Goal: Task Accomplishment & Management: Manage account settings

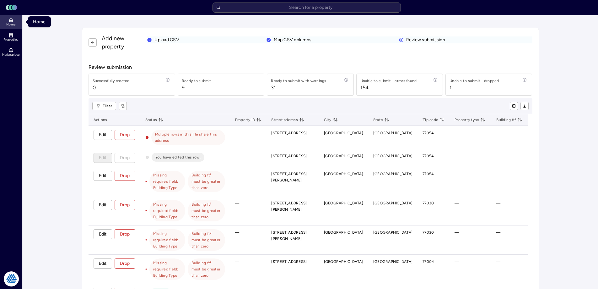
click at [16, 22] on link "Home" at bounding box center [11, 22] width 23 height 14
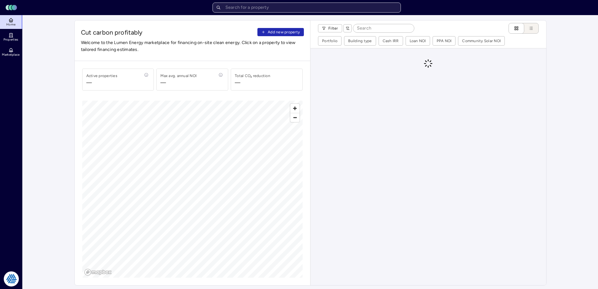
click at [315, 9] on input "text" at bounding box center [307, 8] width 188 height 10
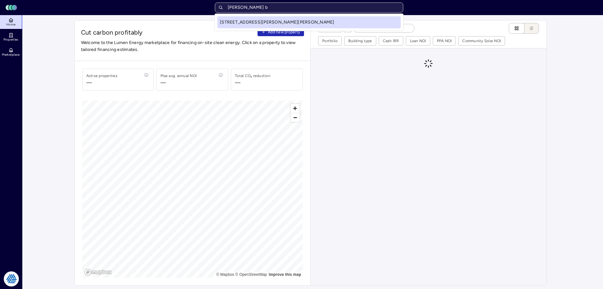
type input "[PERSON_NAME]"
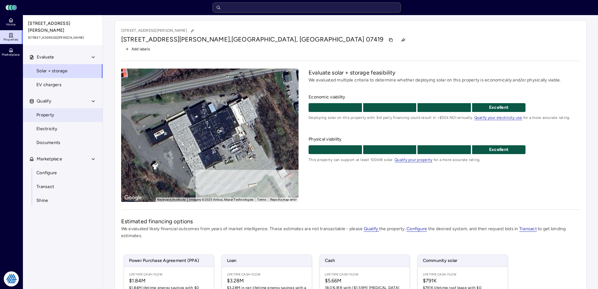
click at [70, 108] on link "Property" at bounding box center [63, 115] width 80 height 14
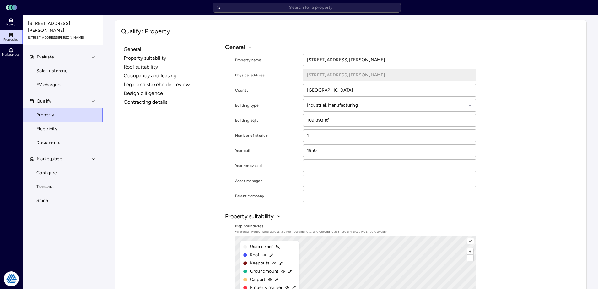
scroll to position [63, 0]
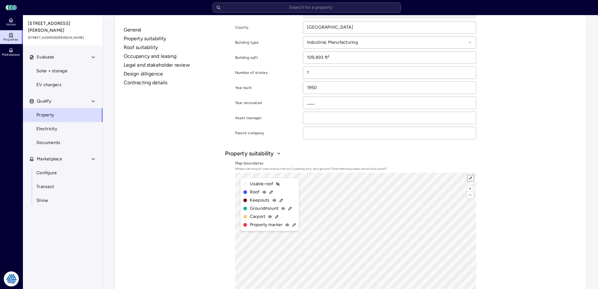
click at [470, 177] on button "⤢" at bounding box center [471, 178] width 6 height 6
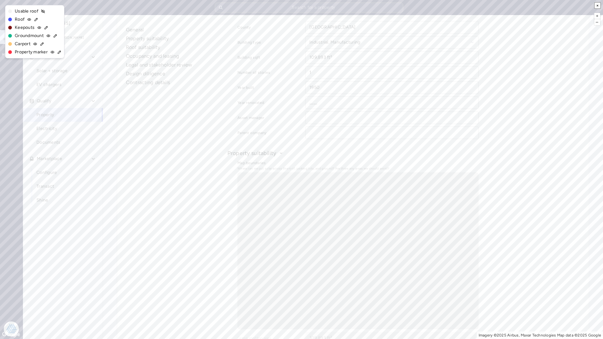
click at [598, 4] on button "×" at bounding box center [598, 6] width 6 height 6
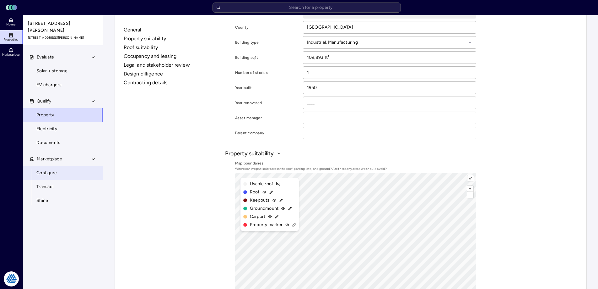
click at [60, 173] on link "Configure" at bounding box center [63, 173] width 80 height 14
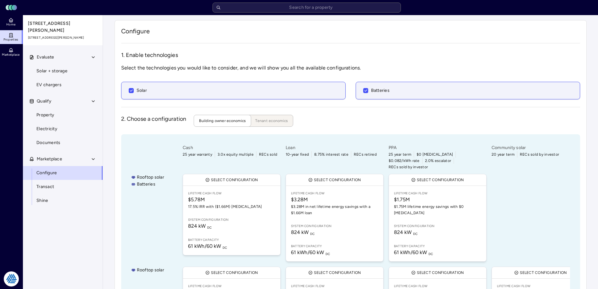
click at [326, 122] on div "2. Choose a configuration Building owner economics Tenant economics" at bounding box center [350, 121] width 459 height 12
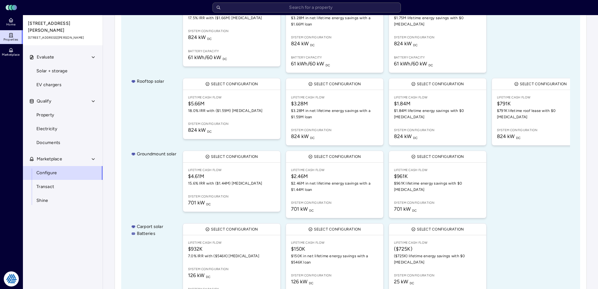
scroll to position [220, 0]
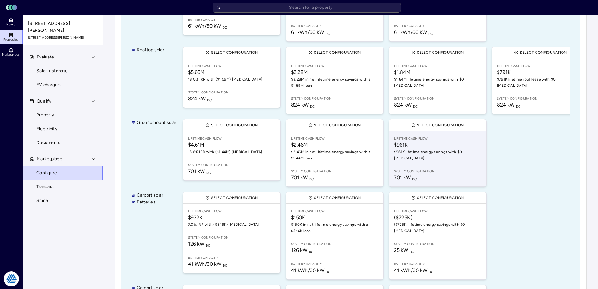
click at [429, 149] on span "$961K lifetime energy savings with $0 [MEDICAL_DATA]" at bounding box center [437, 155] width 87 height 13
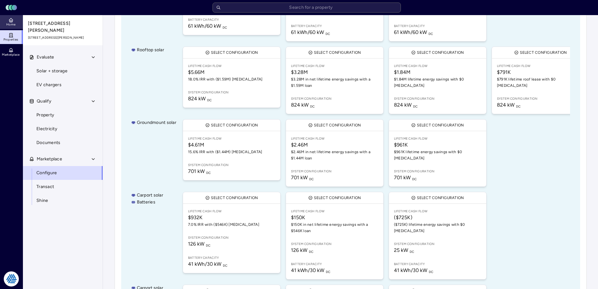
click at [14, 26] on span "Home" at bounding box center [10, 25] width 9 height 4
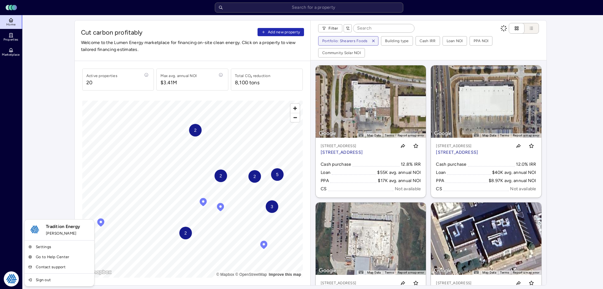
click at [47, 240] on div "Tradition Energy [PERSON_NAME] Settings Go to Help Center Contact support Sign …" at bounding box center [59, 252] width 70 height 67
click at [39, 249] on link "Settings" at bounding box center [59, 247] width 67 height 10
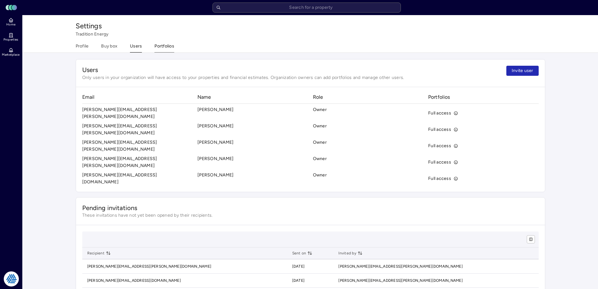
click at [168, 47] on button "Portfolios" at bounding box center [165, 48] width 20 height 10
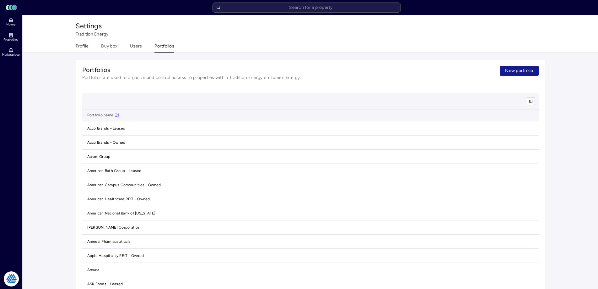
click at [517, 69] on span "New portfolio" at bounding box center [519, 70] width 28 height 7
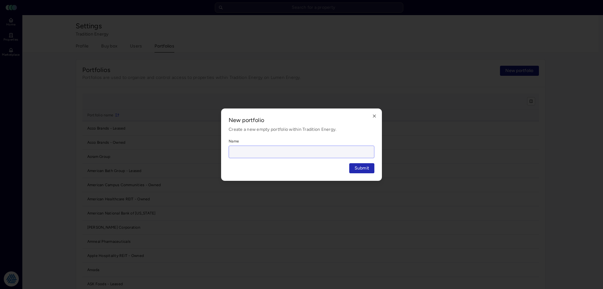
drag, startPoint x: 298, startPoint y: 151, endPoint x: 298, endPoint y: 148, distance: 3.5
click at [298, 149] on input "Name" at bounding box center [301, 152] width 145 height 12
type input "Volvo"
click at [349, 163] on button "Submit" at bounding box center [361, 168] width 25 height 10
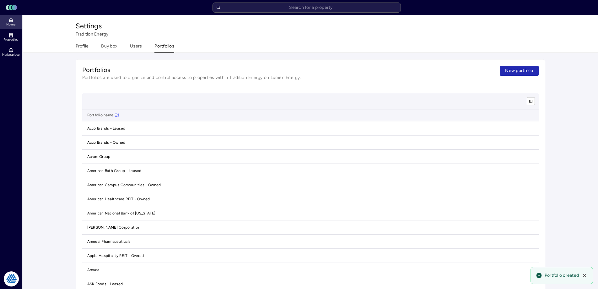
click at [9, 20] on icon at bounding box center [10, 20] width 5 height 5
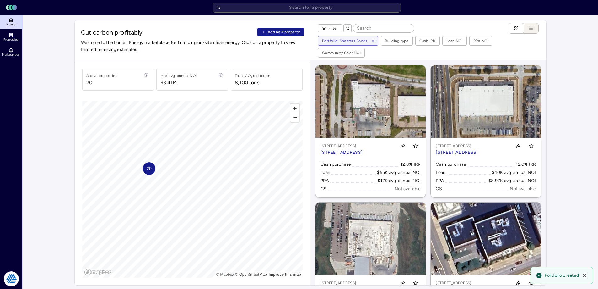
click at [277, 32] on span "Add new property" at bounding box center [284, 32] width 32 height 6
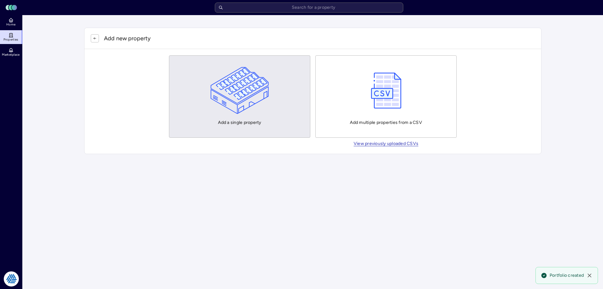
click at [237, 82] on img "button" at bounding box center [239, 90] width 59 height 47
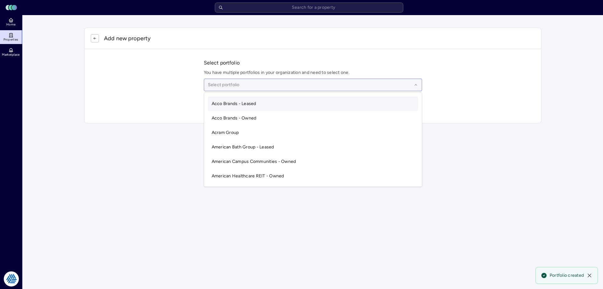
click at [244, 86] on div at bounding box center [310, 84] width 204 height 7
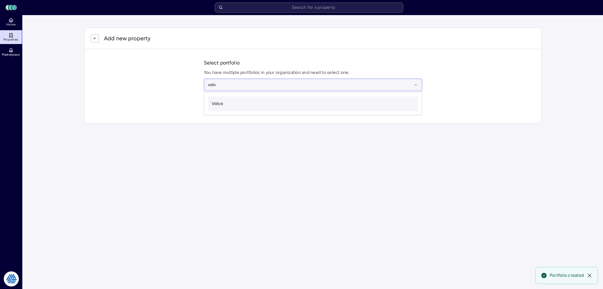
type input "volvo"
click at [220, 109] on div "Volvo" at bounding box center [313, 103] width 210 height 14
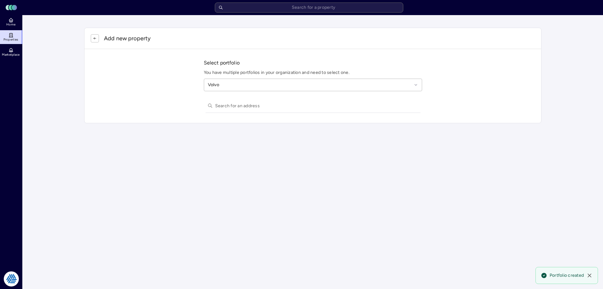
click at [229, 106] on input "text" at bounding box center [316, 106] width 203 height 14
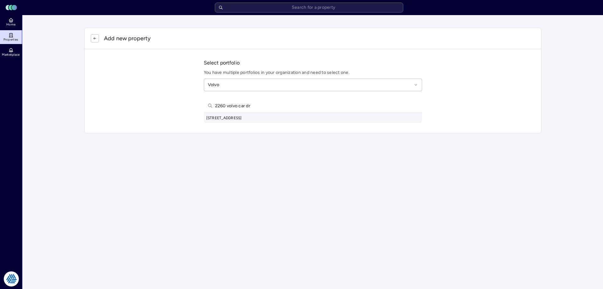
type input "2260 volvo car dr"
click at [258, 118] on div "[STREET_ADDRESS]" at bounding box center [313, 118] width 218 height 10
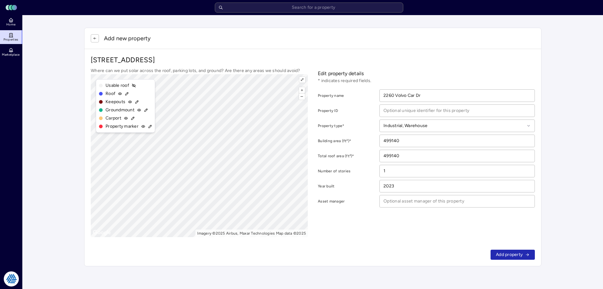
click at [518, 256] on span "Add property" at bounding box center [509, 254] width 27 height 7
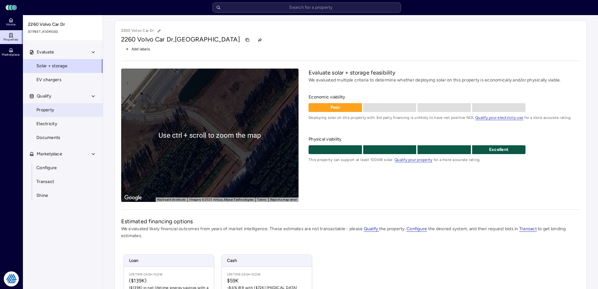
click at [51, 108] on span "Property" at bounding box center [45, 109] width 18 height 7
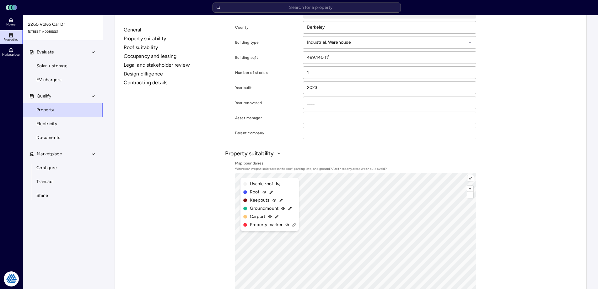
scroll to position [94, 0]
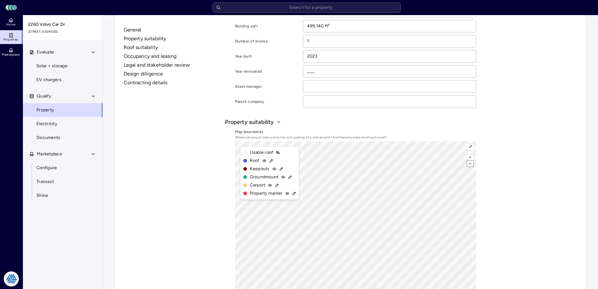
click at [470, 163] on button "–" at bounding box center [470, 163] width 6 height 6
click at [472, 147] on button "⤢" at bounding box center [471, 147] width 6 height 6
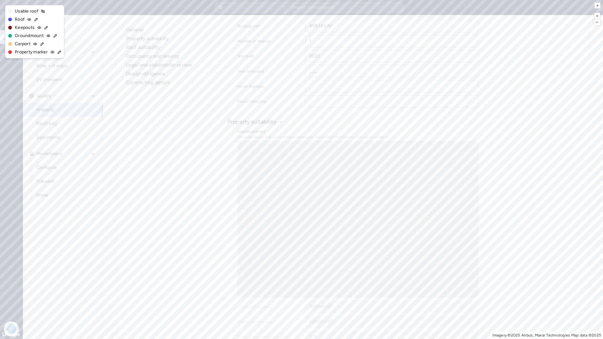
click at [36, 19] on icon at bounding box center [36, 19] width 1 height 1
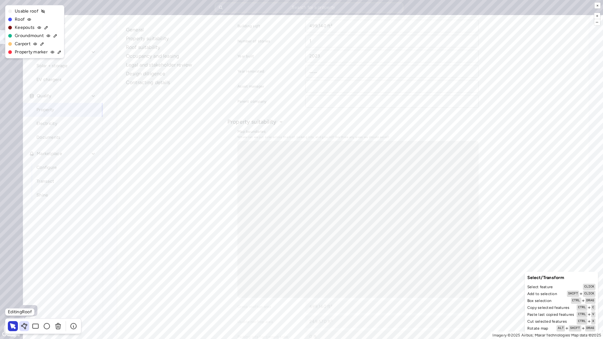
click at [24, 288] on icon at bounding box center [24, 328] width 1 height 1
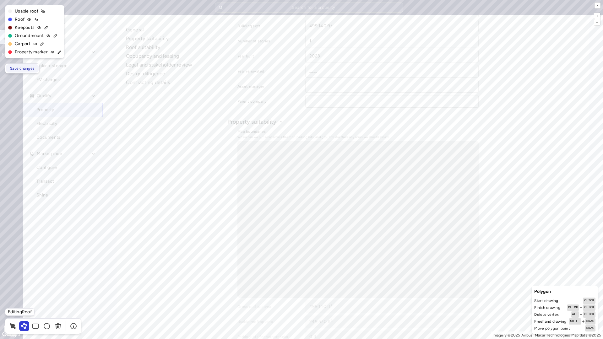
click at [18, 67] on span "Save changes" at bounding box center [22, 68] width 24 height 6
type input "735,496.91 ft²"
type input "367,748.45 ft²"
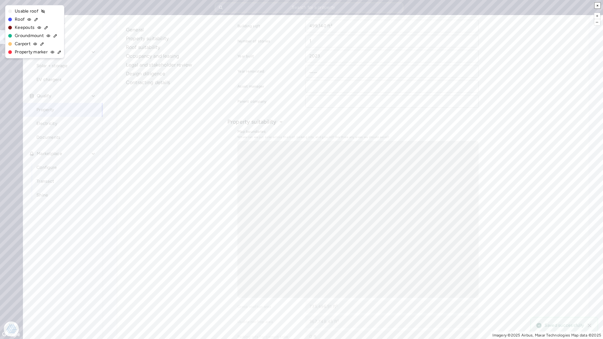
click at [597, 7] on button "×" at bounding box center [598, 6] width 6 height 6
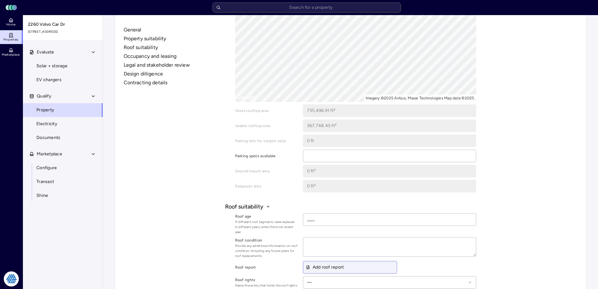
scroll to position [102, 0]
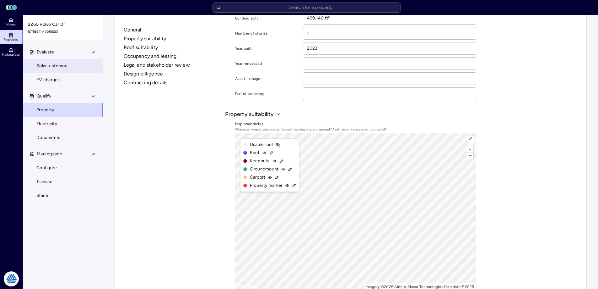
click at [57, 62] on link "Solar + storage" at bounding box center [63, 66] width 80 height 14
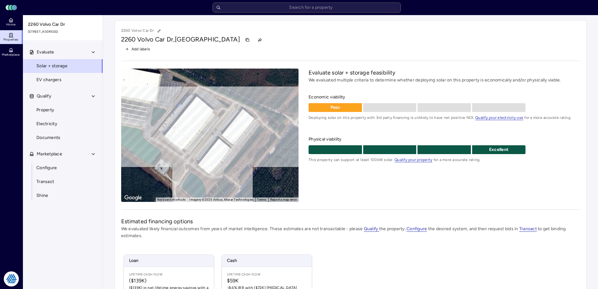
click at [389, 192] on div "Evaluate solar + storage feasibility We evaluated multiple criteria to determin…" at bounding box center [444, 134] width 271 height 133
click at [356, 180] on div "Evaluate solar + storage feasibility We evaluated multiple criteria to determin…" at bounding box center [444, 134] width 271 height 133
click at [11, 25] on span "Home" at bounding box center [10, 25] width 9 height 4
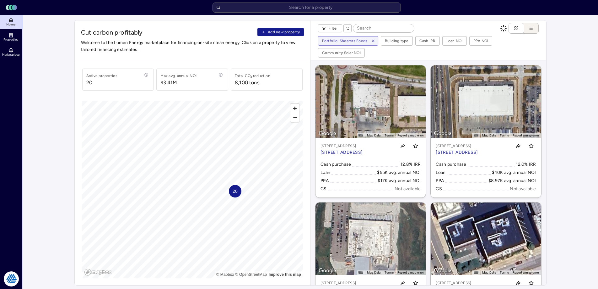
click at [276, 31] on span "Add new property" at bounding box center [284, 32] width 32 height 6
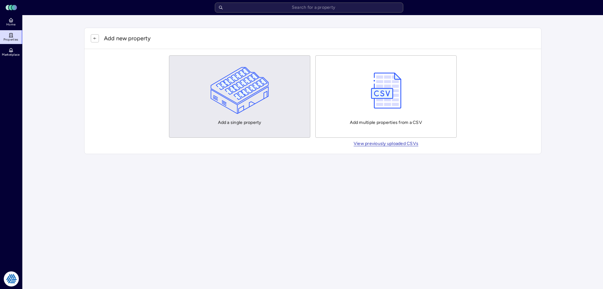
click at [246, 88] on img "button" at bounding box center [239, 90] width 59 height 47
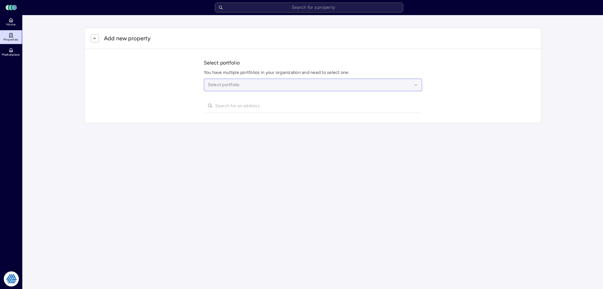
click at [290, 86] on div at bounding box center [310, 84] width 204 height 7
type input "volvo"
click at [268, 105] on div "Volvo" at bounding box center [313, 103] width 210 height 14
click at [231, 103] on input "text" at bounding box center [316, 106] width 203 height 14
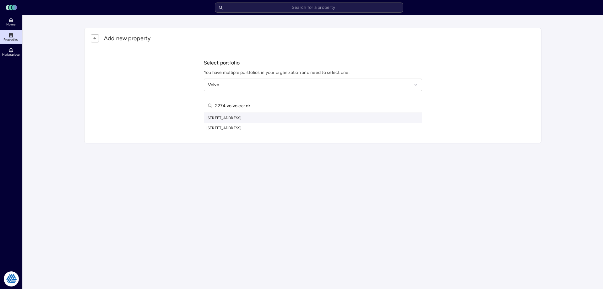
type input "2274 volvo car dr"
click at [254, 117] on div "[STREET_ADDRESS]" at bounding box center [313, 118] width 218 height 10
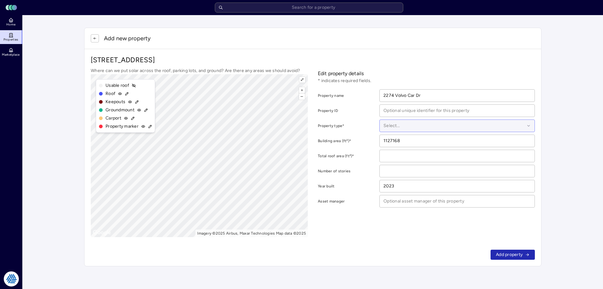
click at [410, 125] on div at bounding box center [453, 125] width 141 height 7
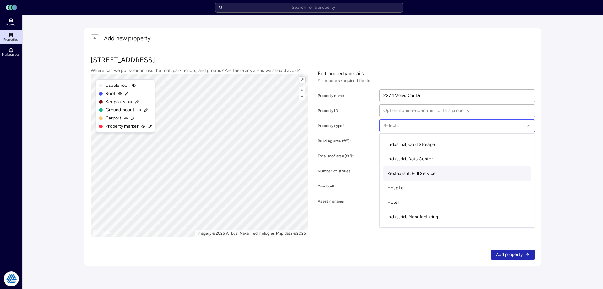
click at [426, 171] on span "Restaurant, Full Service" at bounding box center [411, 173] width 48 height 5
click at [416, 125] on div at bounding box center [453, 125] width 141 height 7
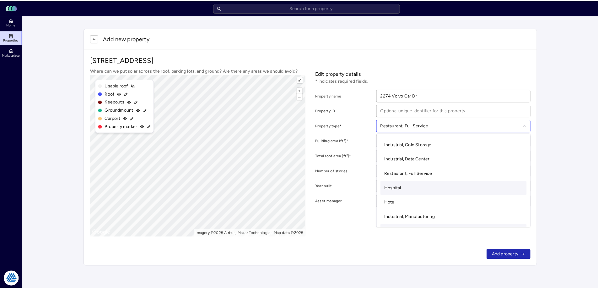
scroll to position [31, 0]
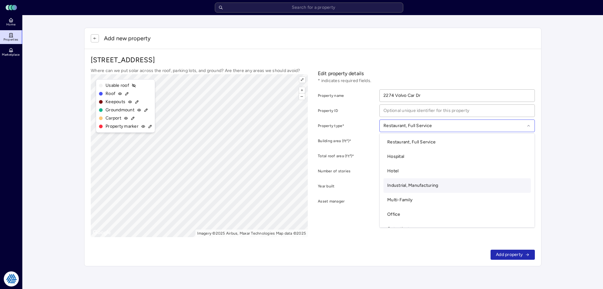
click at [427, 185] on span "Industrial, Manufacturing" at bounding box center [412, 184] width 51 height 5
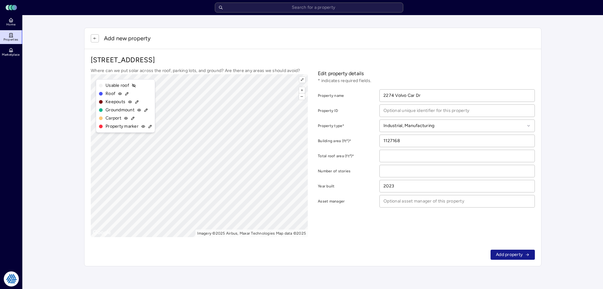
click at [517, 255] on span "Add property" at bounding box center [509, 254] width 27 height 7
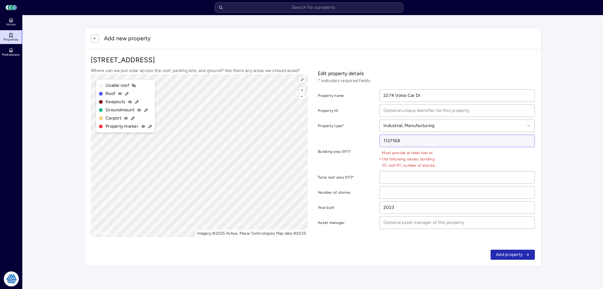
click at [421, 142] on input "1127168" at bounding box center [457, 141] width 155 height 12
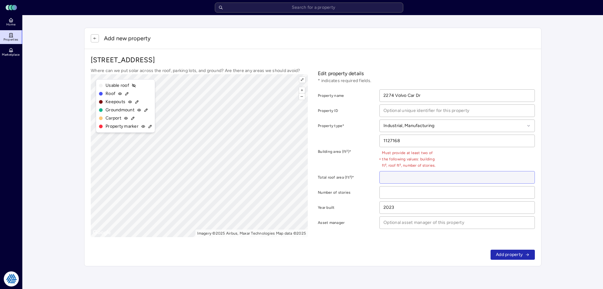
click at [404, 178] on input "number" at bounding box center [457, 177] width 155 height 12
type input "1127168"
click button "Add property" at bounding box center [513, 254] width 44 height 10
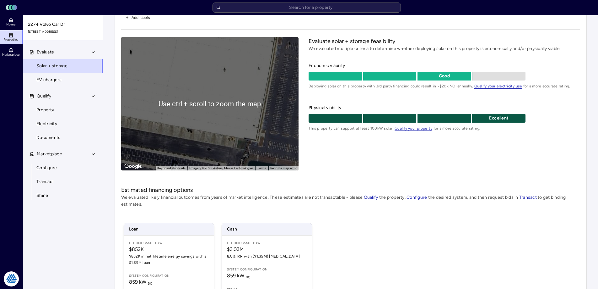
scroll to position [63, 0]
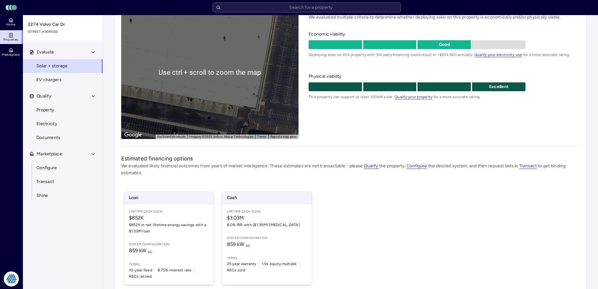
click at [339, 133] on div "Evaluate solar + storage feasibility We evaluated multiple criteria to determin…" at bounding box center [444, 72] width 271 height 133
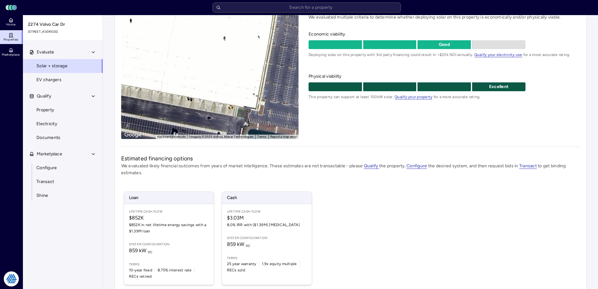
scroll to position [0, 0]
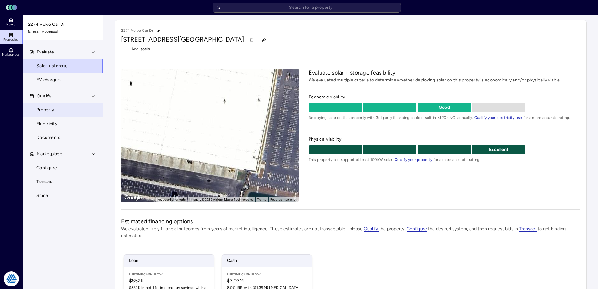
click at [51, 112] on span "Property" at bounding box center [45, 109] width 18 height 7
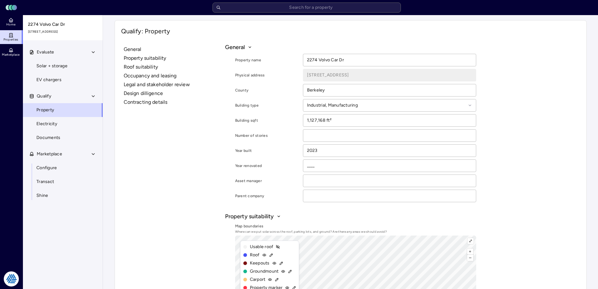
scroll to position [126, 0]
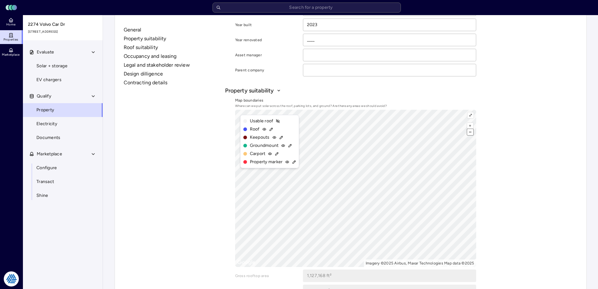
click at [472, 133] on button "–" at bounding box center [470, 132] width 6 height 6
click at [270, 129] on icon at bounding box center [271, 129] width 4 height 4
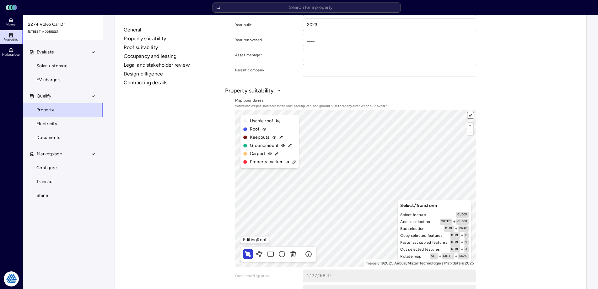
drag, startPoint x: 470, startPoint y: 114, endPoint x: 470, endPoint y: 152, distance: 37.4
click at [471, 114] on button "⤢" at bounding box center [471, 115] width 6 height 6
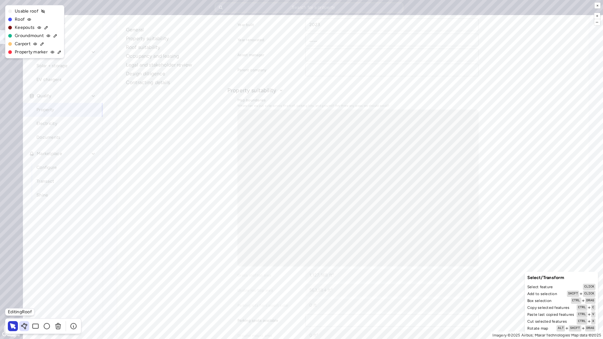
click at [27, 288] on icon at bounding box center [24, 327] width 8 height 8
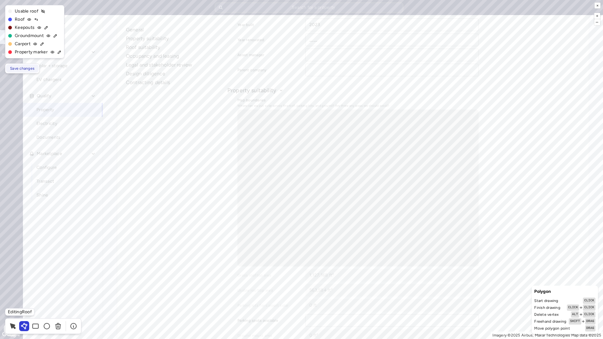
click at [26, 68] on span "Save changes" at bounding box center [22, 68] width 24 height 6
type input "1,005,428.61 ft²"
type input "502,714.3 ft²"
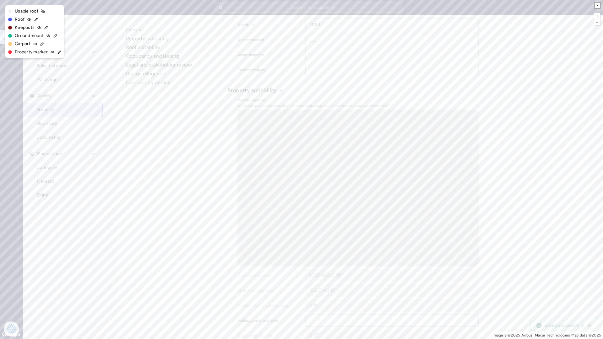
click at [598, 4] on button "×" at bounding box center [598, 6] width 6 height 6
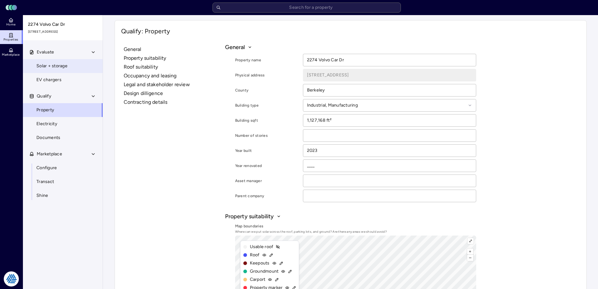
click at [58, 65] on span "Solar + storage" at bounding box center [51, 65] width 31 height 7
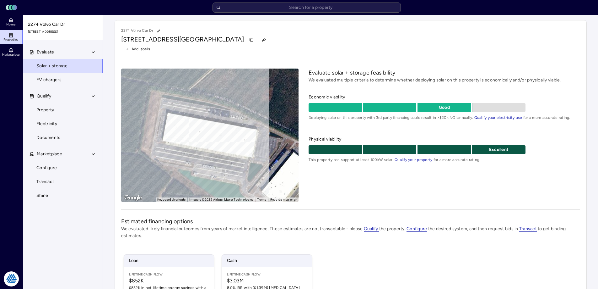
scroll to position [92, 0]
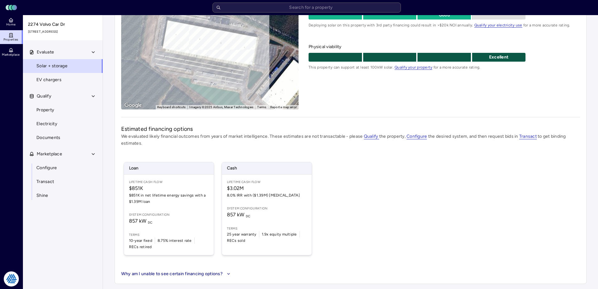
click at [356, 194] on div "Loan Lifetime Cash Flow $851K $851K in net lifetime energy savings with a $1.39…" at bounding box center [350, 208] width 459 height 108
drag, startPoint x: 21, startPoint y: 232, endPoint x: 44, endPoint y: 227, distance: 23.7
click at [21, 232] on div "Home Properties Marketplace" at bounding box center [11, 141] width 23 height 253
click at [14, 190] on div "Home Properties Marketplace" at bounding box center [11, 141] width 23 height 253
click at [82, 220] on div "Evaluate Solar + storage EV chargers Qualify Property Electricity Documents Mar…" at bounding box center [63, 174] width 80 height 258
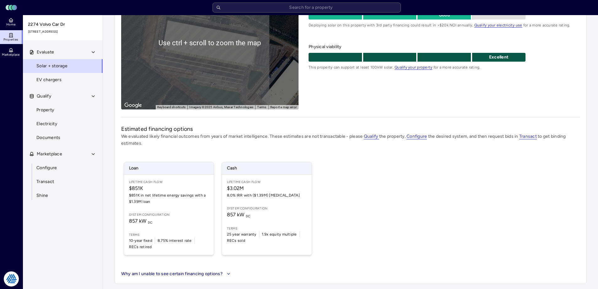
click at [410, 178] on div "Loan Lifetime Cash Flow $851K $851K in net lifetime energy savings with a $1.39…" at bounding box center [350, 208] width 459 height 108
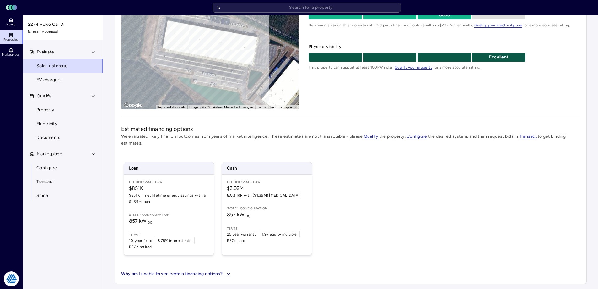
click at [400, 167] on div "Loan Lifetime Cash Flow $851K $851K in net lifetime energy savings with a $1.39…" at bounding box center [350, 208] width 459 height 108
click at [14, 42] on link "Properties" at bounding box center [11, 37] width 23 height 14
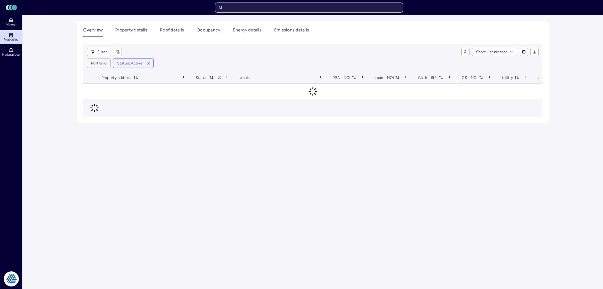
click at [329, 7] on input "text" at bounding box center [309, 8] width 188 height 10
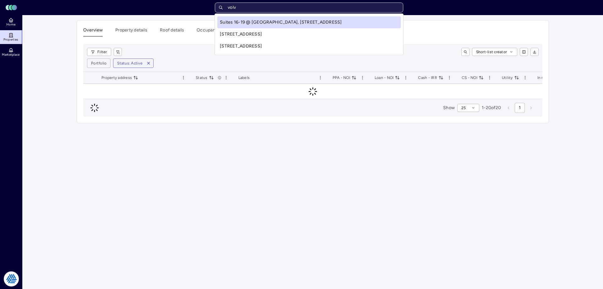
type input "volvo"
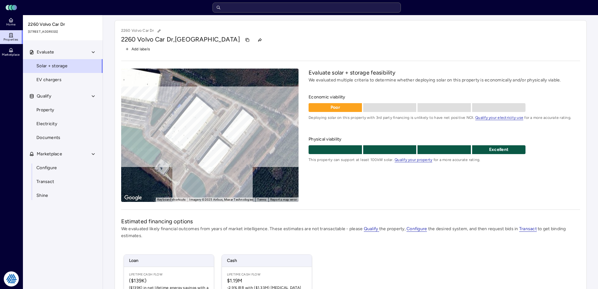
click at [396, 188] on div "Evaluate solar + storage feasibility We evaluated multiple criteria to determin…" at bounding box center [444, 134] width 271 height 133
